Goal: Task Accomplishment & Management: Use online tool/utility

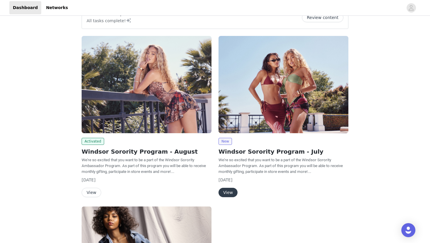
scroll to position [58, 0]
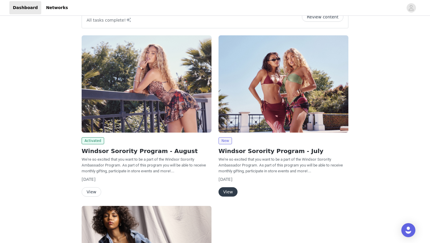
click at [95, 191] on button "View" at bounding box center [92, 191] width 20 height 9
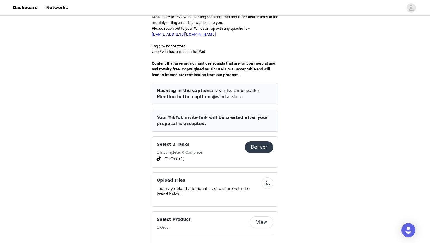
scroll to position [181, 0]
click at [263, 143] on button "Deliver" at bounding box center [259, 147] width 28 height 12
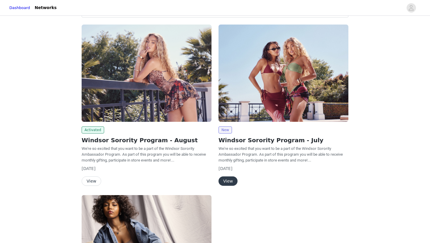
scroll to position [73, 0]
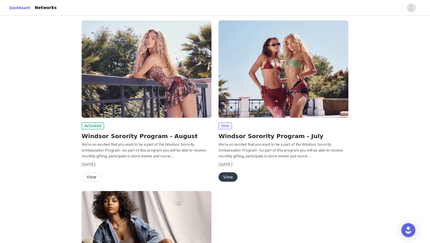
click at [94, 177] on button "View" at bounding box center [92, 176] width 20 height 9
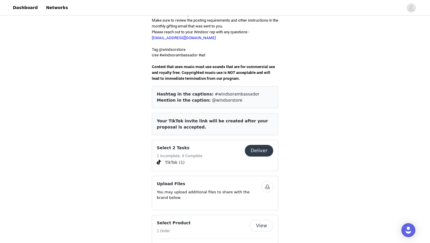
scroll to position [178, 0]
click at [263, 147] on button "Deliver" at bounding box center [259, 150] width 28 height 12
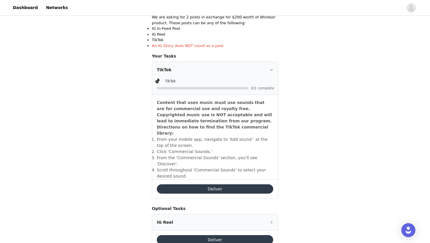
scroll to position [125, 0]
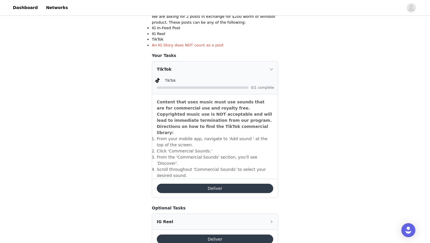
click at [201, 184] on button "Deliver" at bounding box center [215, 188] width 116 height 9
